Goal: Task Accomplishment & Management: Use online tool/utility

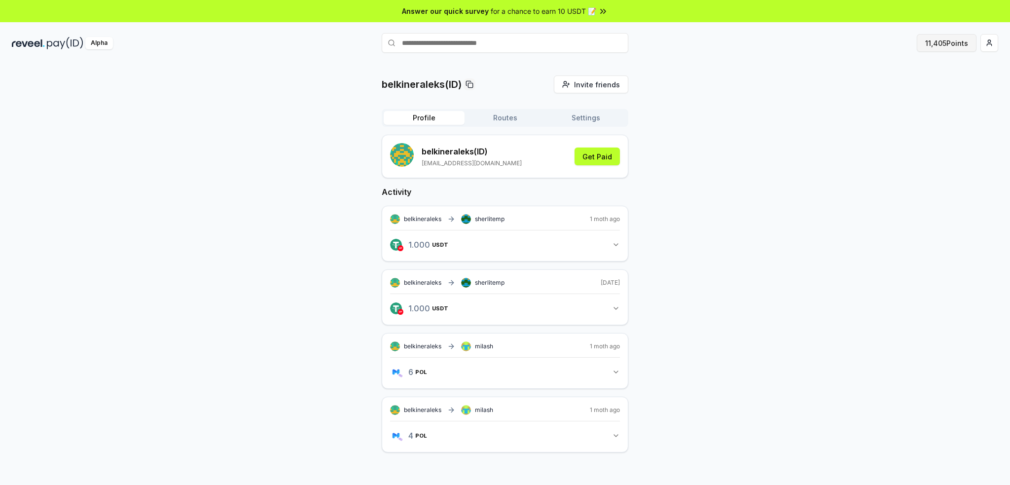
click at [933, 44] on button "11,405 Points" at bounding box center [946, 43] width 60 height 18
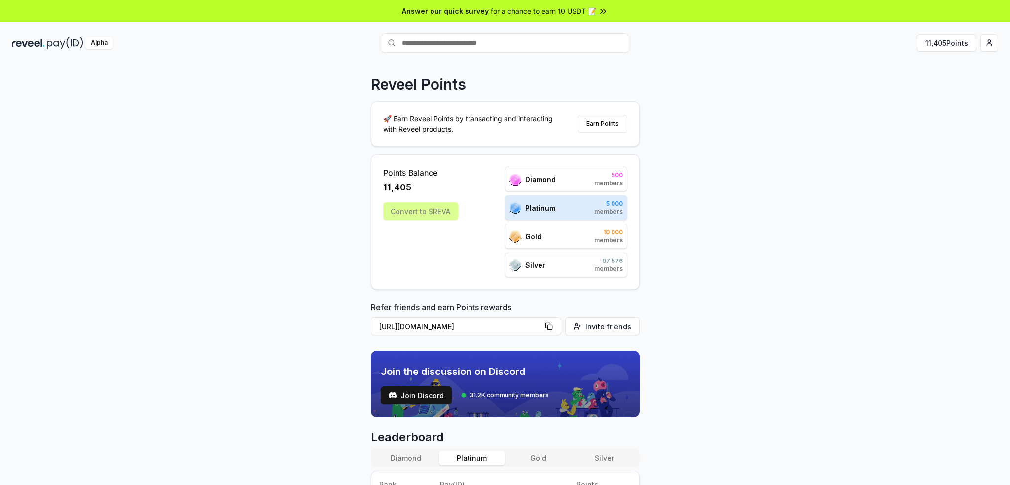
click at [433, 213] on div "Convert to $REVA" at bounding box center [420, 211] width 75 height 18
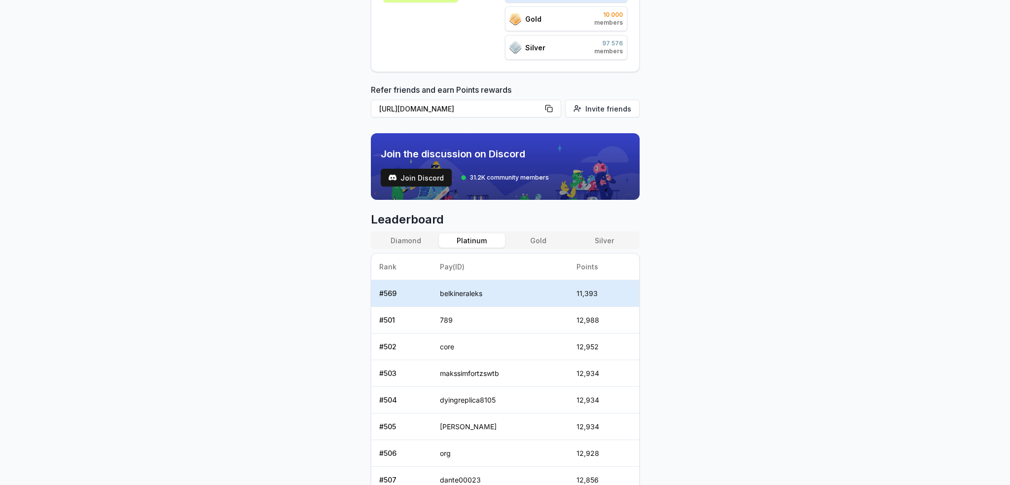
scroll to position [216, 0]
